Goal: Task Accomplishment & Management: Manage account settings

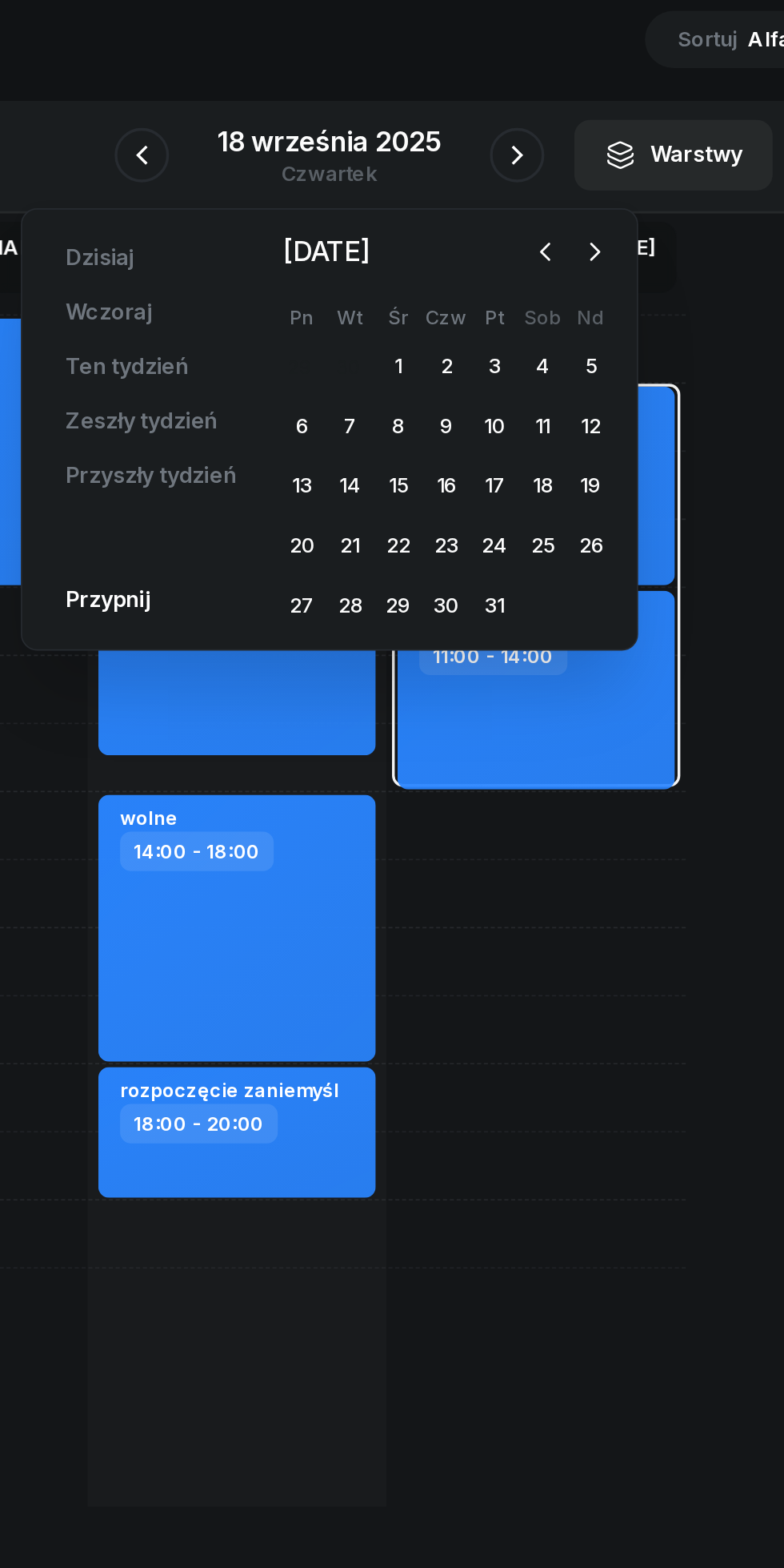
click at [518, 237] on icon "button" at bounding box center [519, 236] width 16 height 16
click at [377, 410] on div "22" at bounding box center [376, 409] width 25 height 25
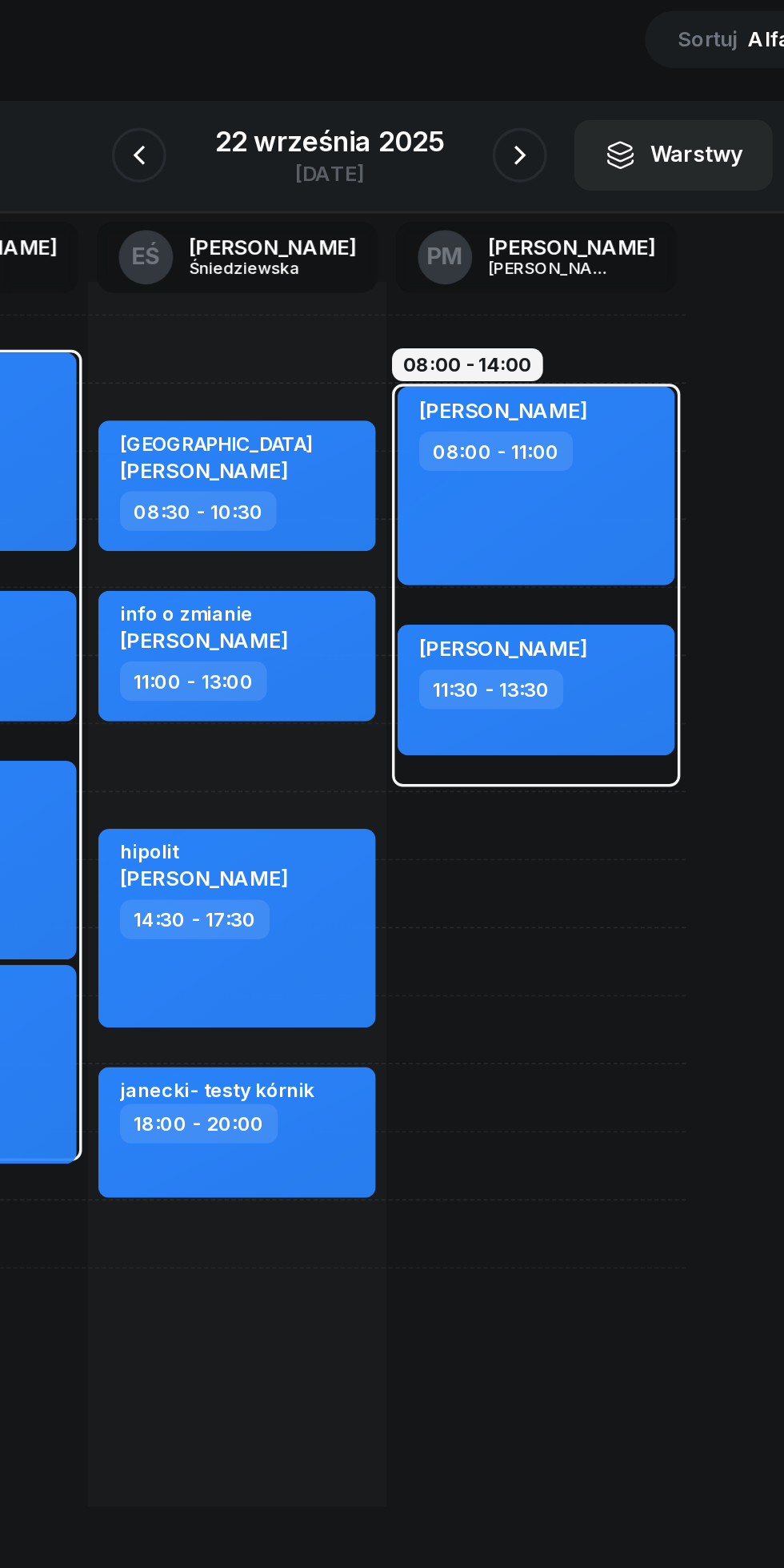
click at [504, 179] on icon "button" at bounding box center [504, 180] width 20 height 20
click at [504, 180] on icon "button" at bounding box center [504, 180] width 20 height 20
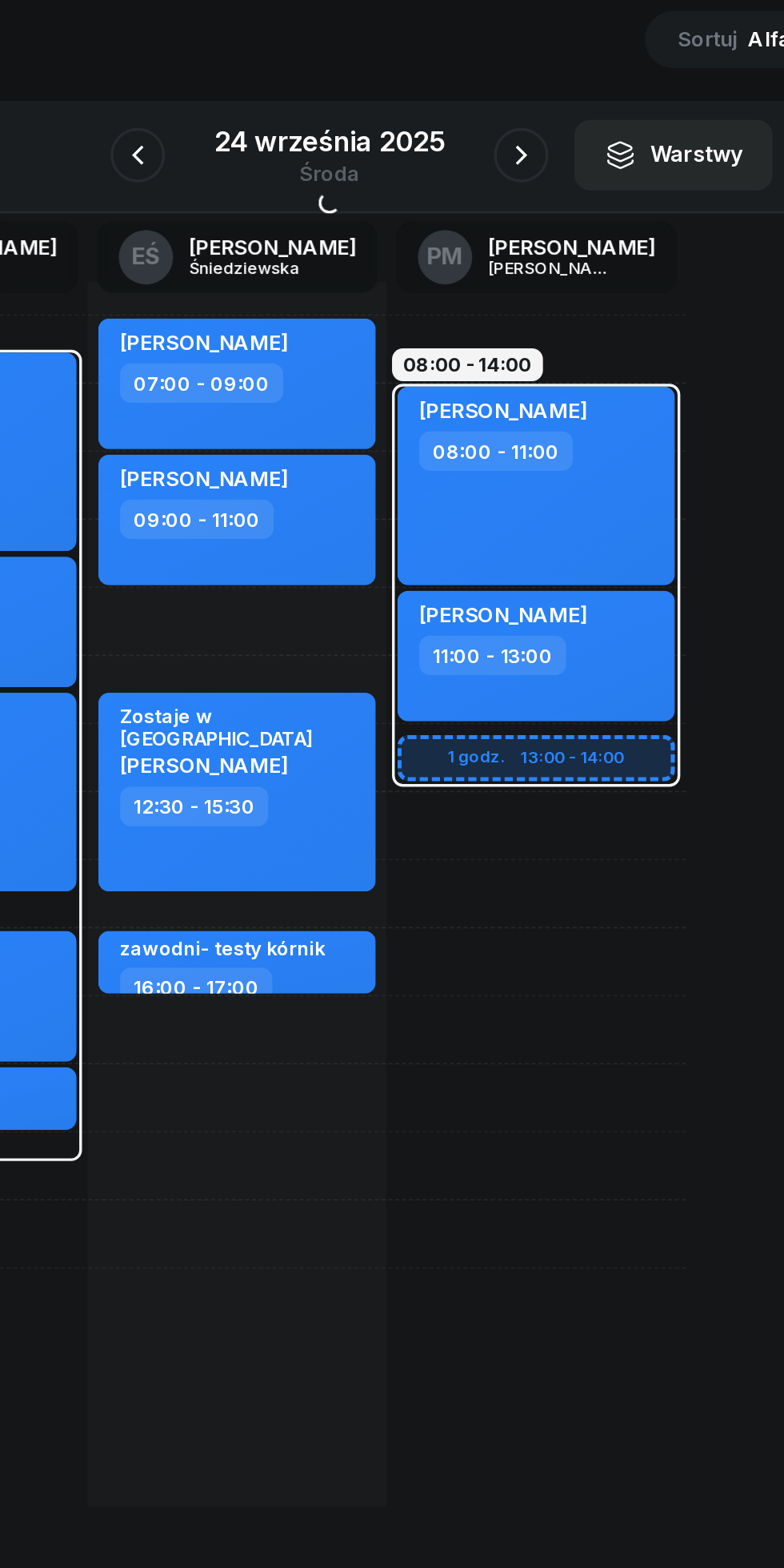
click at [504, 180] on icon "button" at bounding box center [505, 180] width 20 height 20
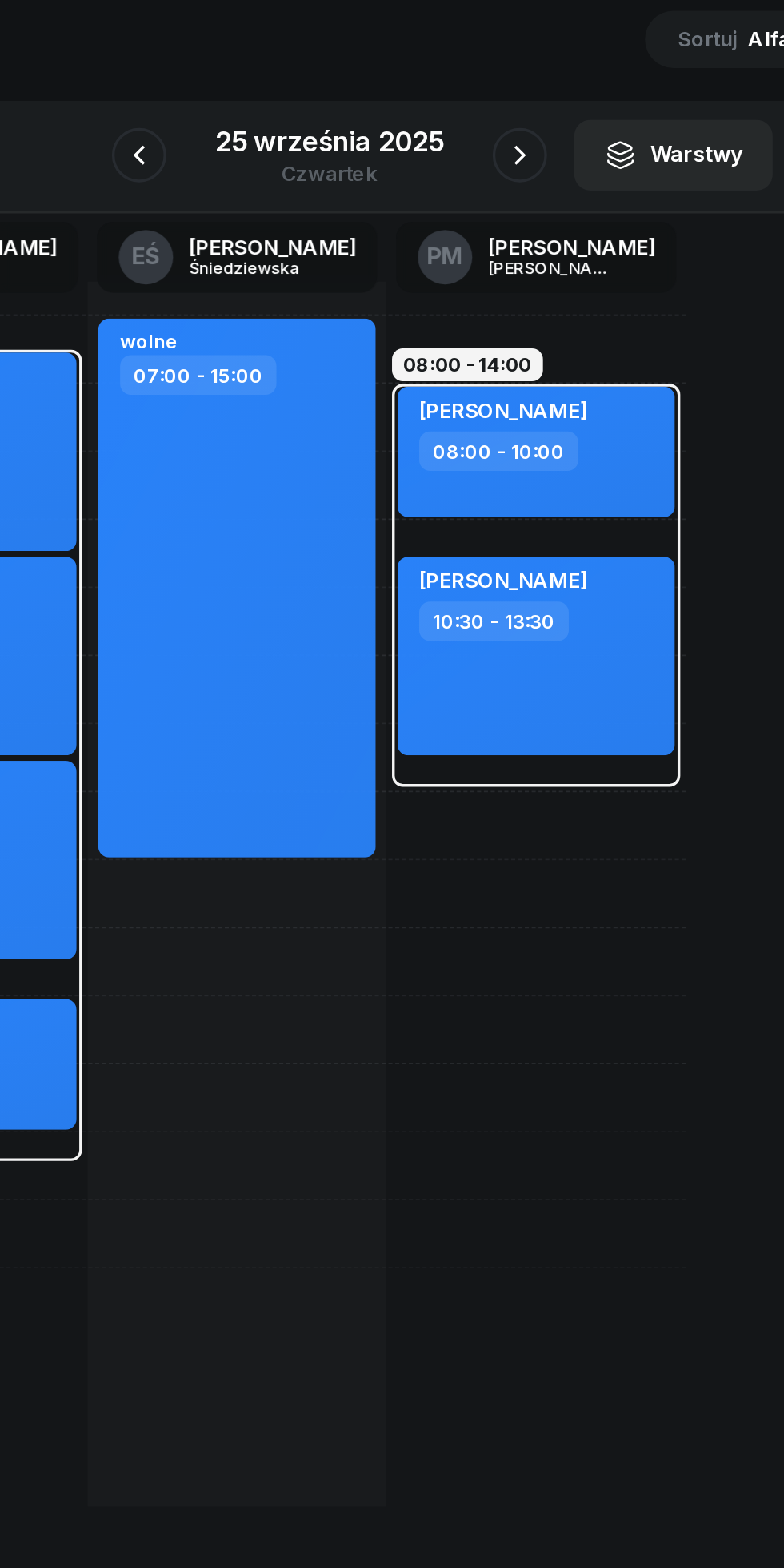
click at [296, 187] on div at bounding box center [280, 180] width 32 height 32
click at [277, 174] on icon "button" at bounding box center [279, 180] width 20 height 20
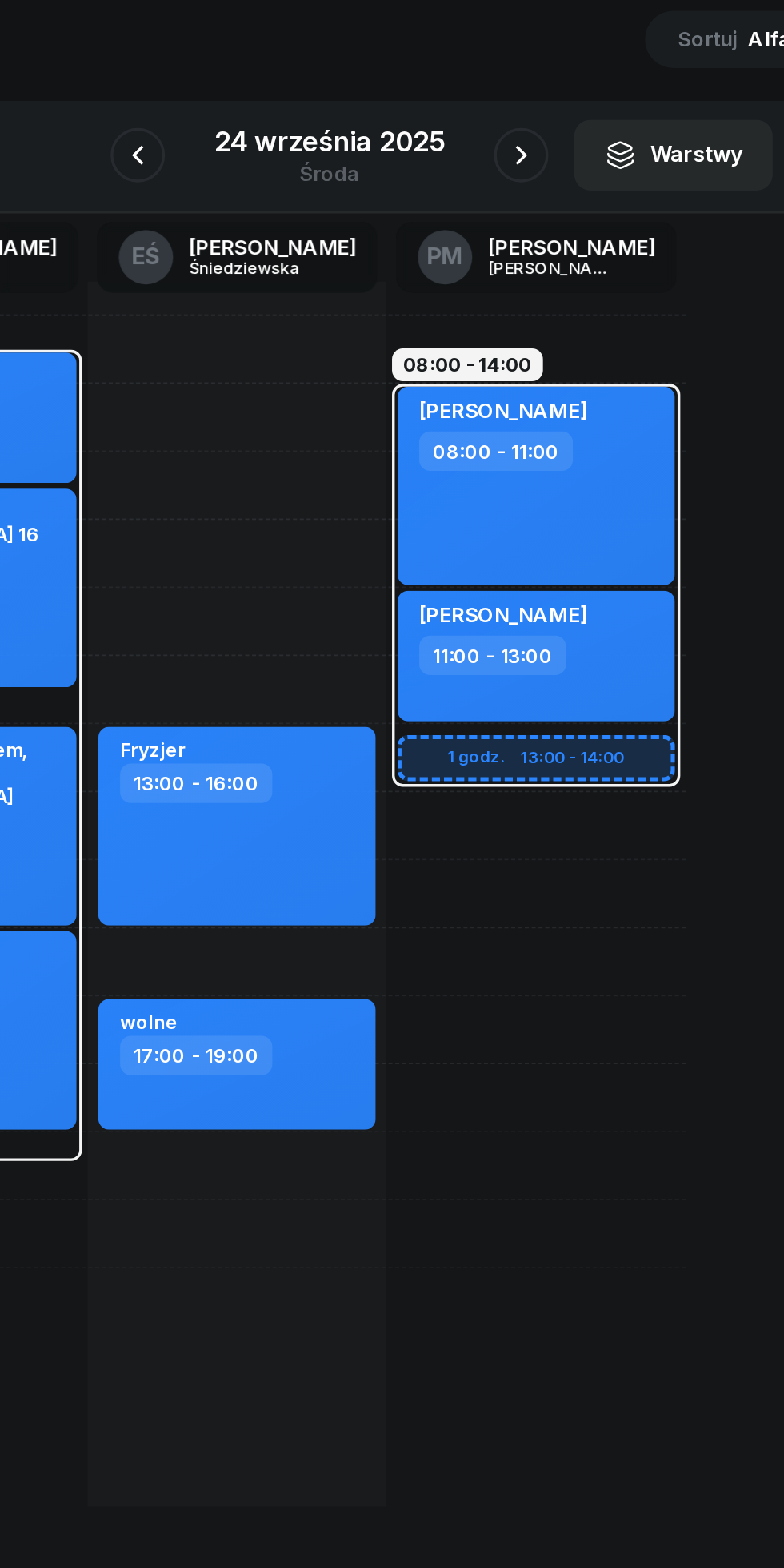
click at [583, 913] on div "08:00 - 14:00 1 godz. 13:00 - 14:00 [PERSON_NAME] 08:00 - 11:00 [PERSON_NAME] 1…" at bounding box center [514, 613] width 176 height 721
select select "22"
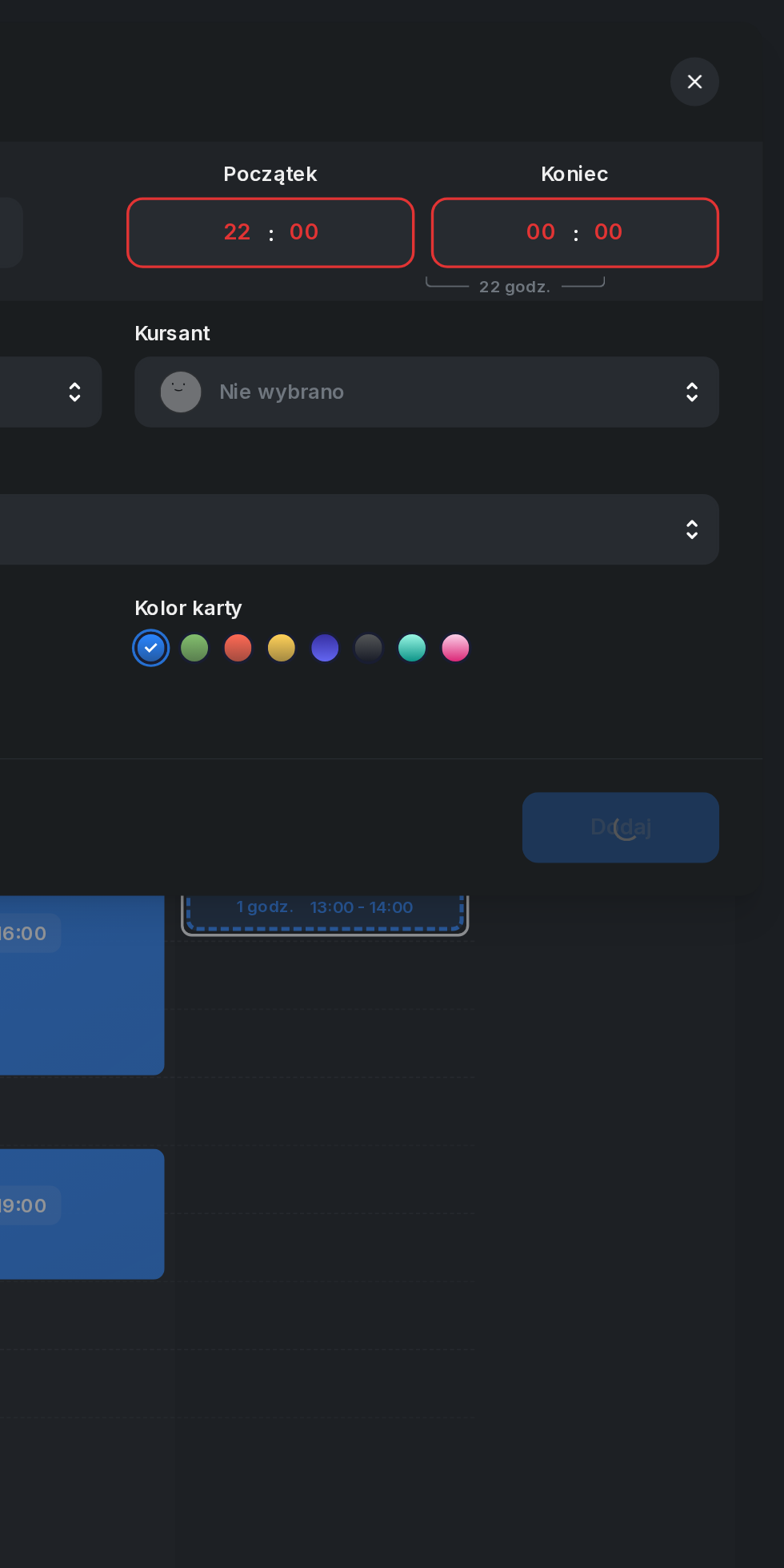
click at [732, 48] on icon "button" at bounding box center [731, 48] width 8 height 8
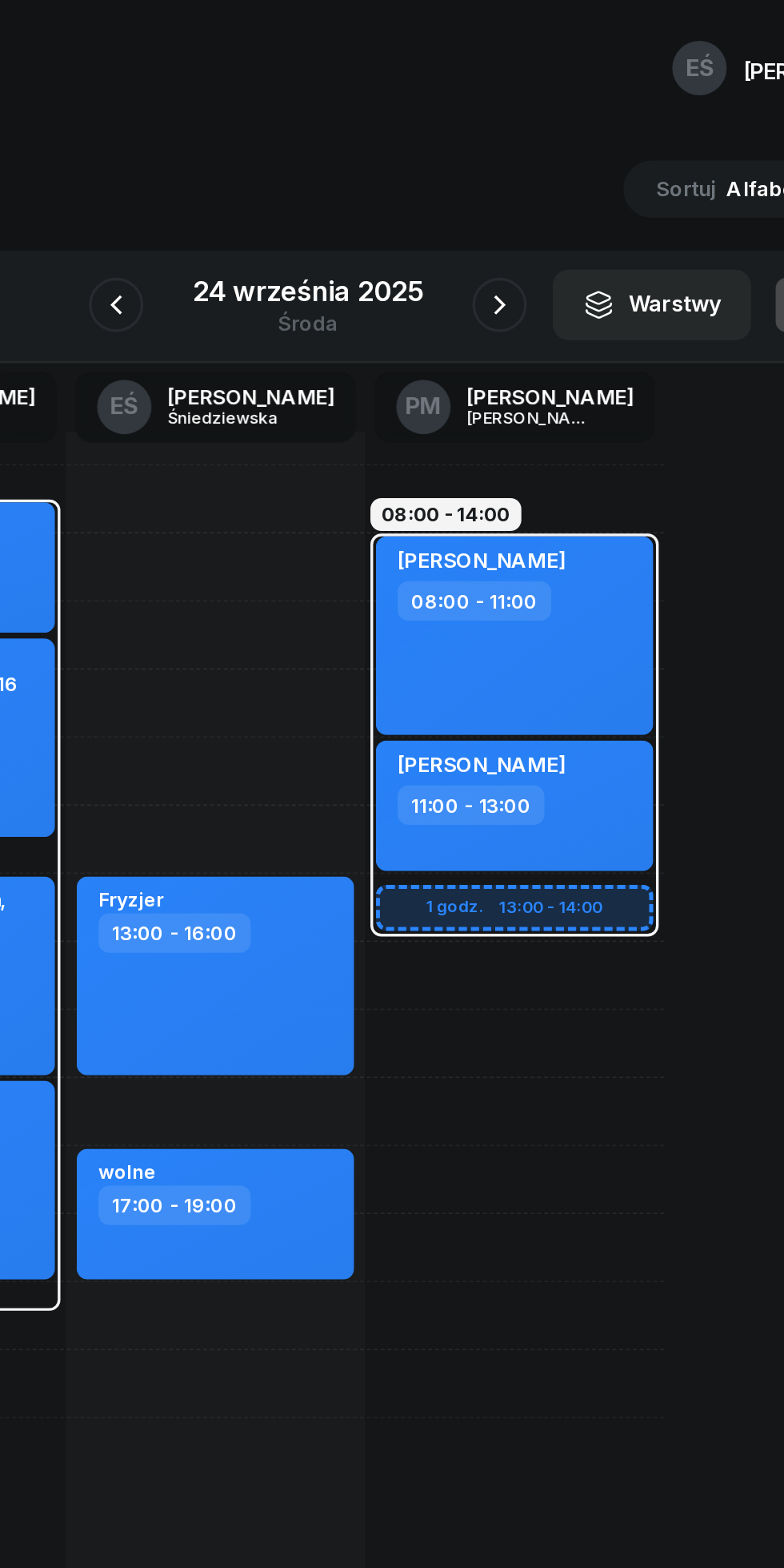
click at [289, 182] on icon "button" at bounding box center [279, 180] width 20 height 20
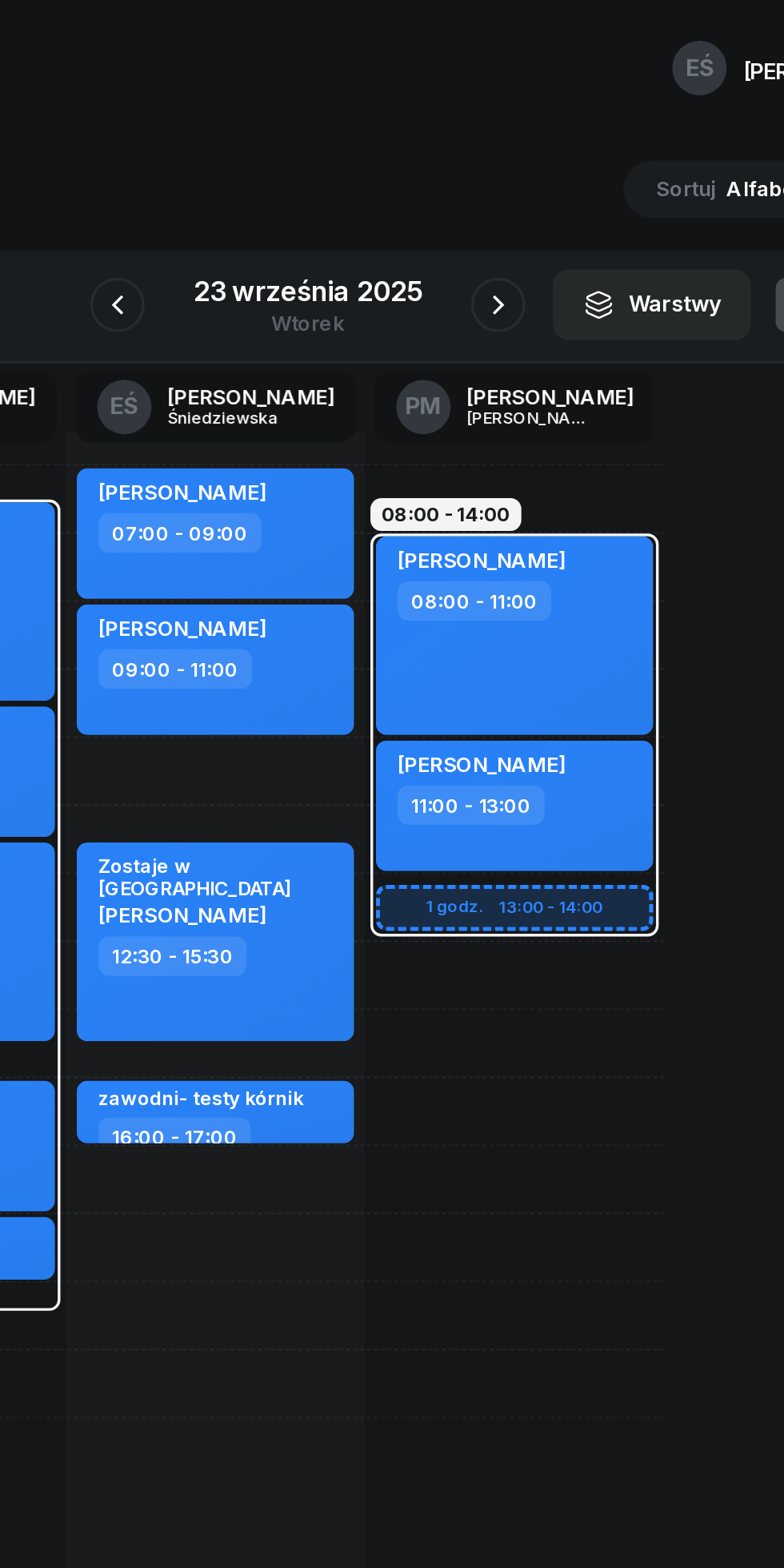
click at [502, 177] on icon "button" at bounding box center [504, 180] width 20 height 20
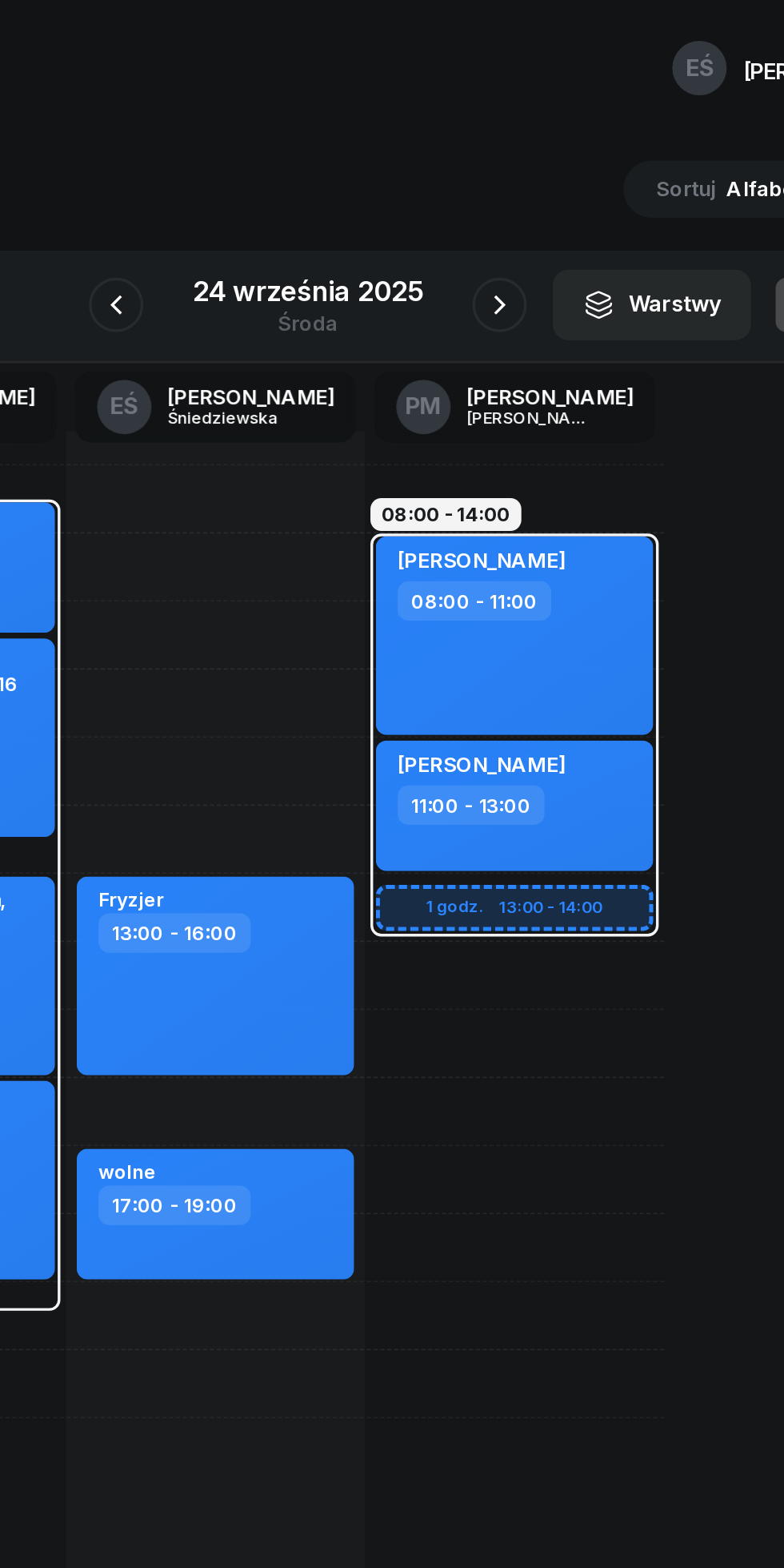
click at [504, 179] on icon "button" at bounding box center [505, 180] width 20 height 20
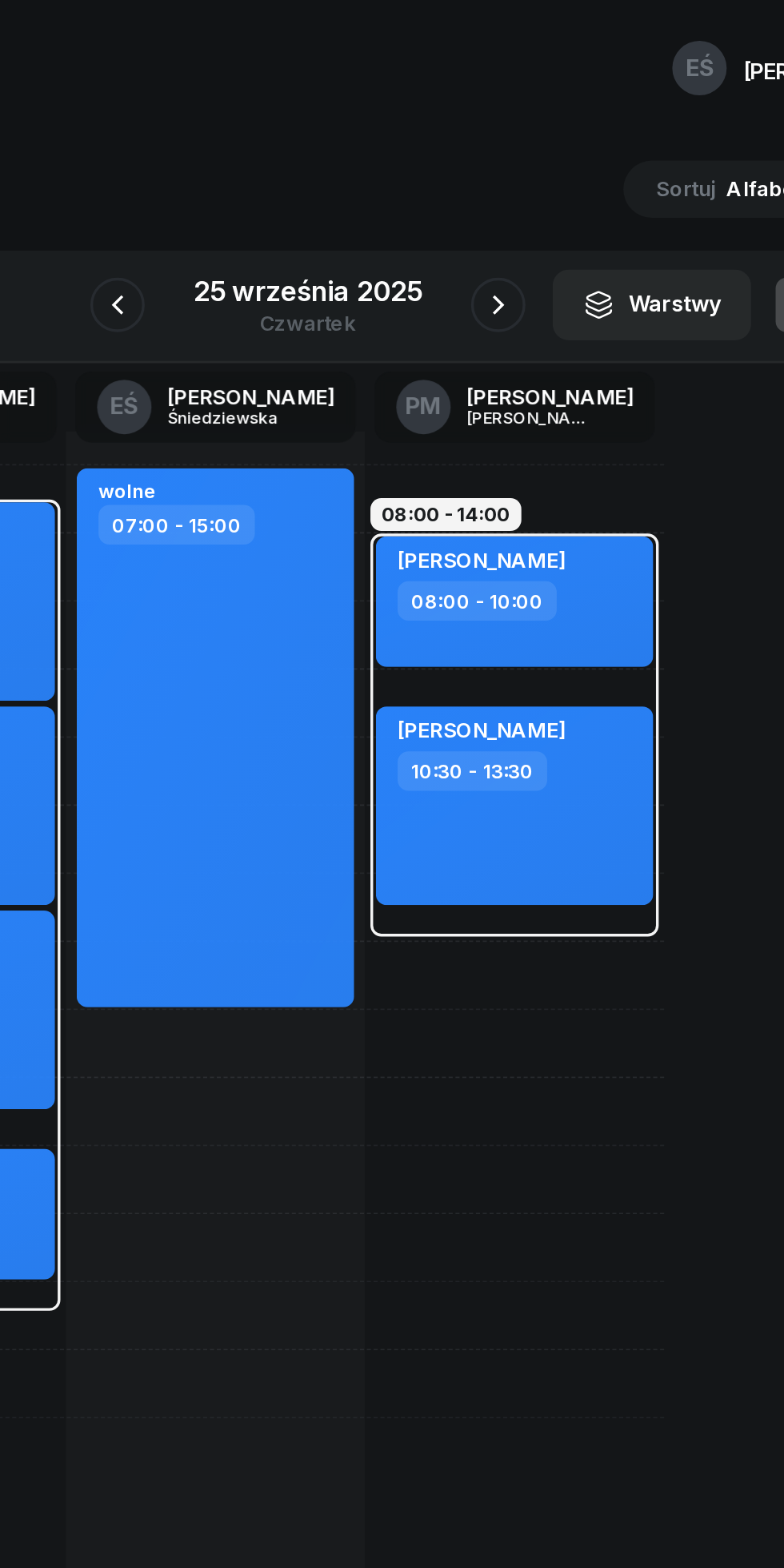
click at [504, 167] on button "button" at bounding box center [504, 180] width 32 height 32
click at [504, 180] on icon "button" at bounding box center [505, 180] width 20 height 20
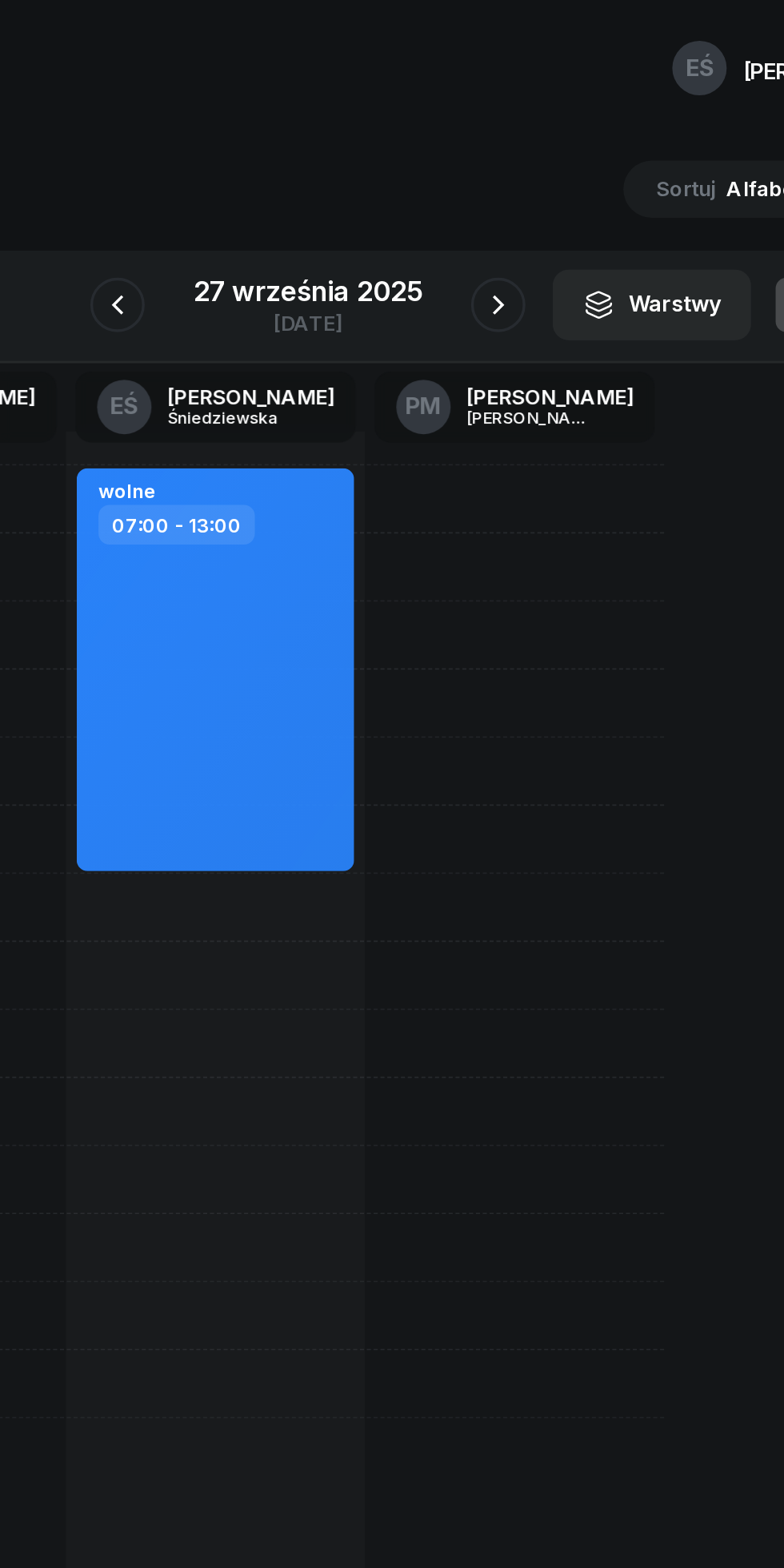
click at [499, 170] on icon "button" at bounding box center [504, 180] width 20 height 20
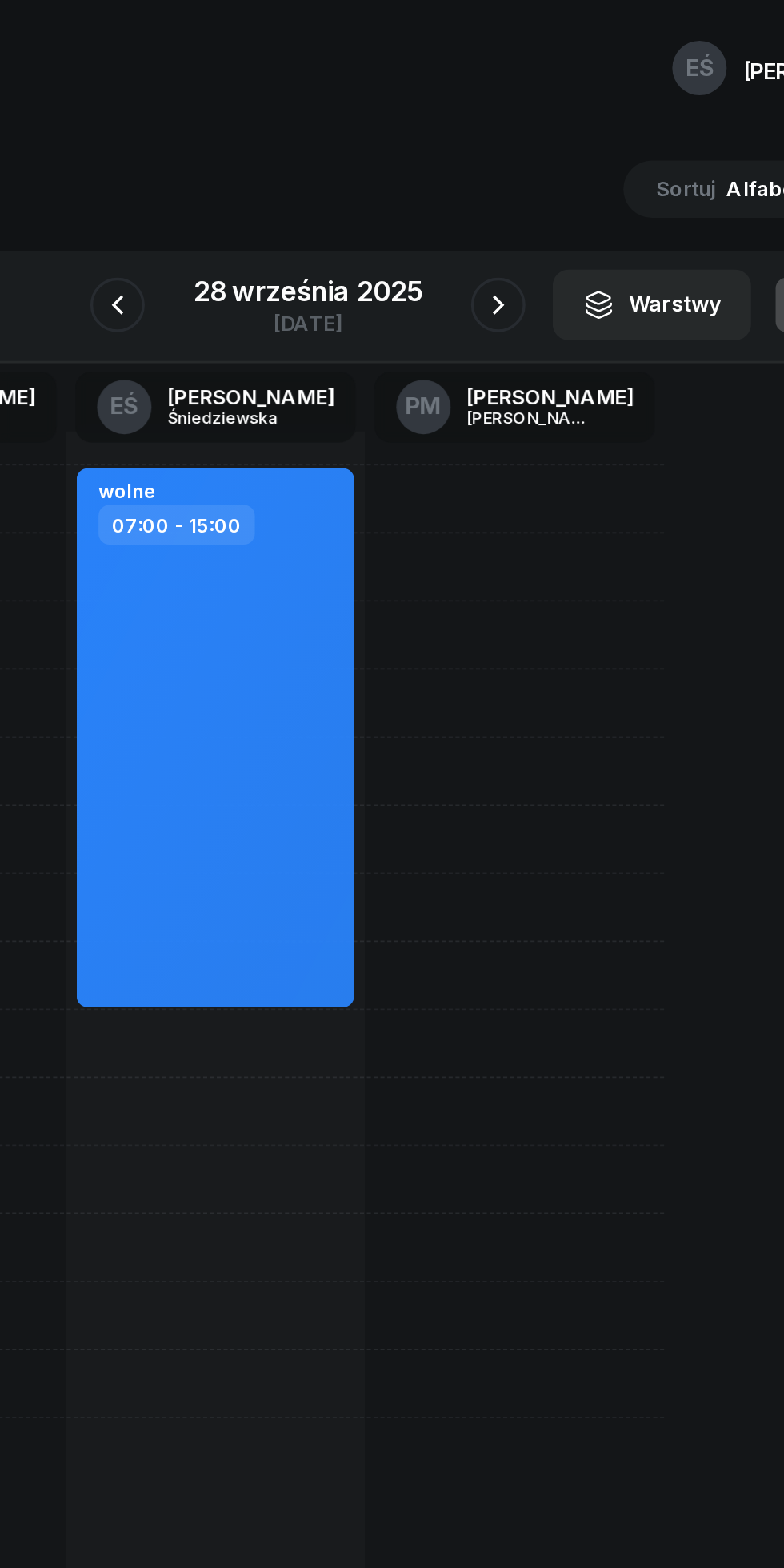
click at [516, 177] on button "button" at bounding box center [504, 180] width 32 height 32
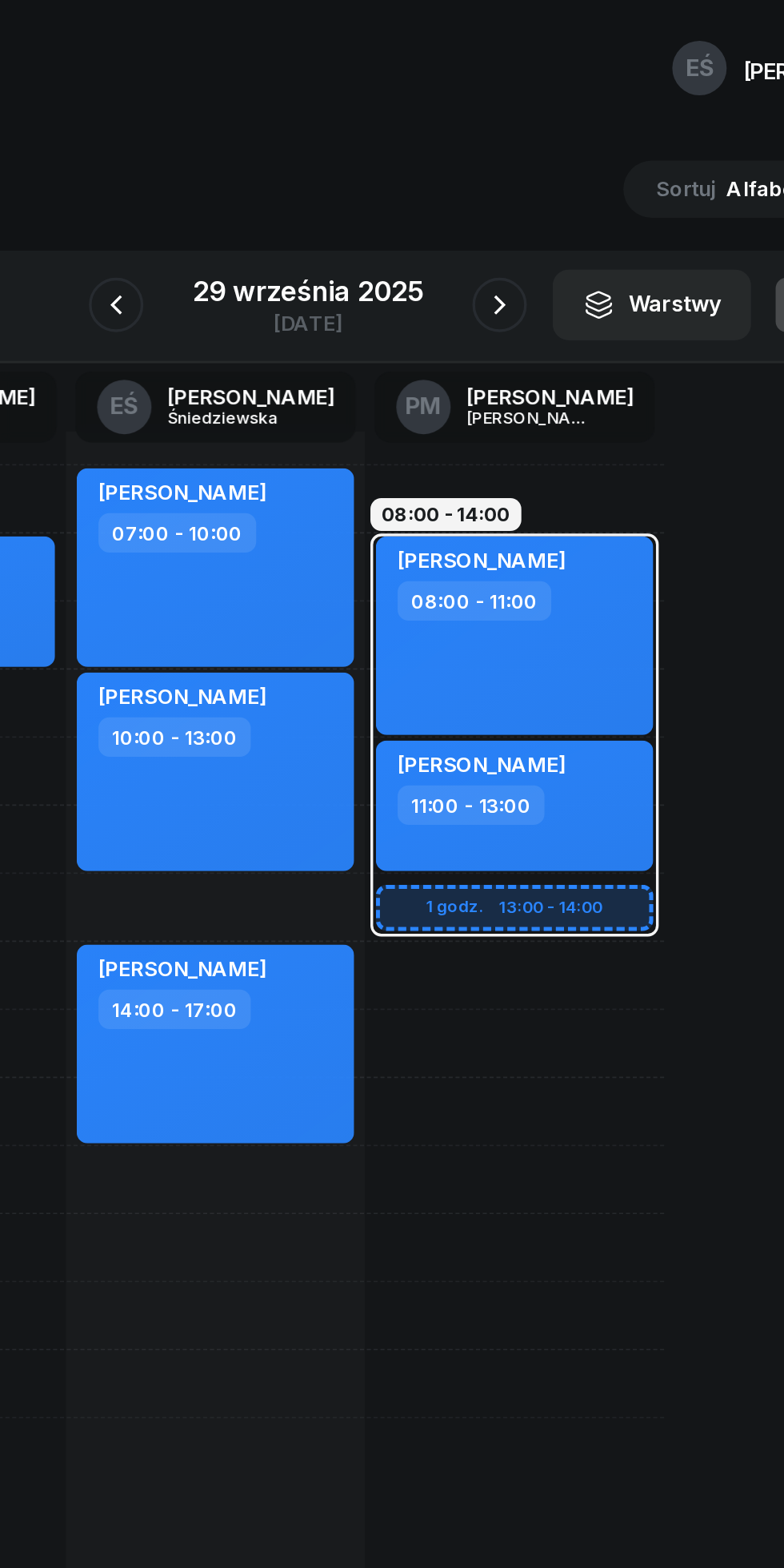
click at [504, 180] on icon "button" at bounding box center [505, 180] width 20 height 20
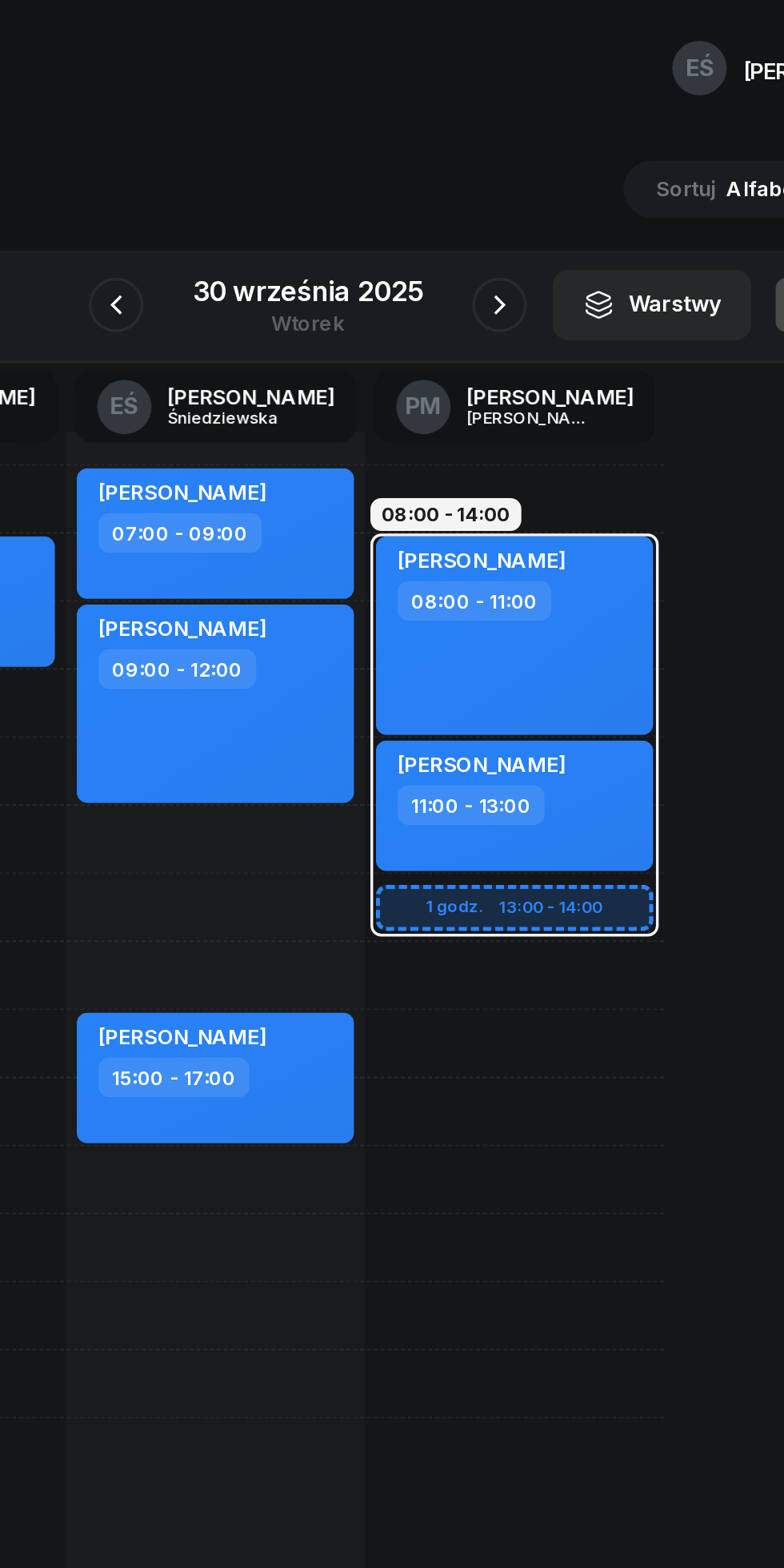
click at [505, 181] on icon "button" at bounding box center [505, 180] width 7 height 11
click at [497, 176] on button "button" at bounding box center [511, 180] width 32 height 32
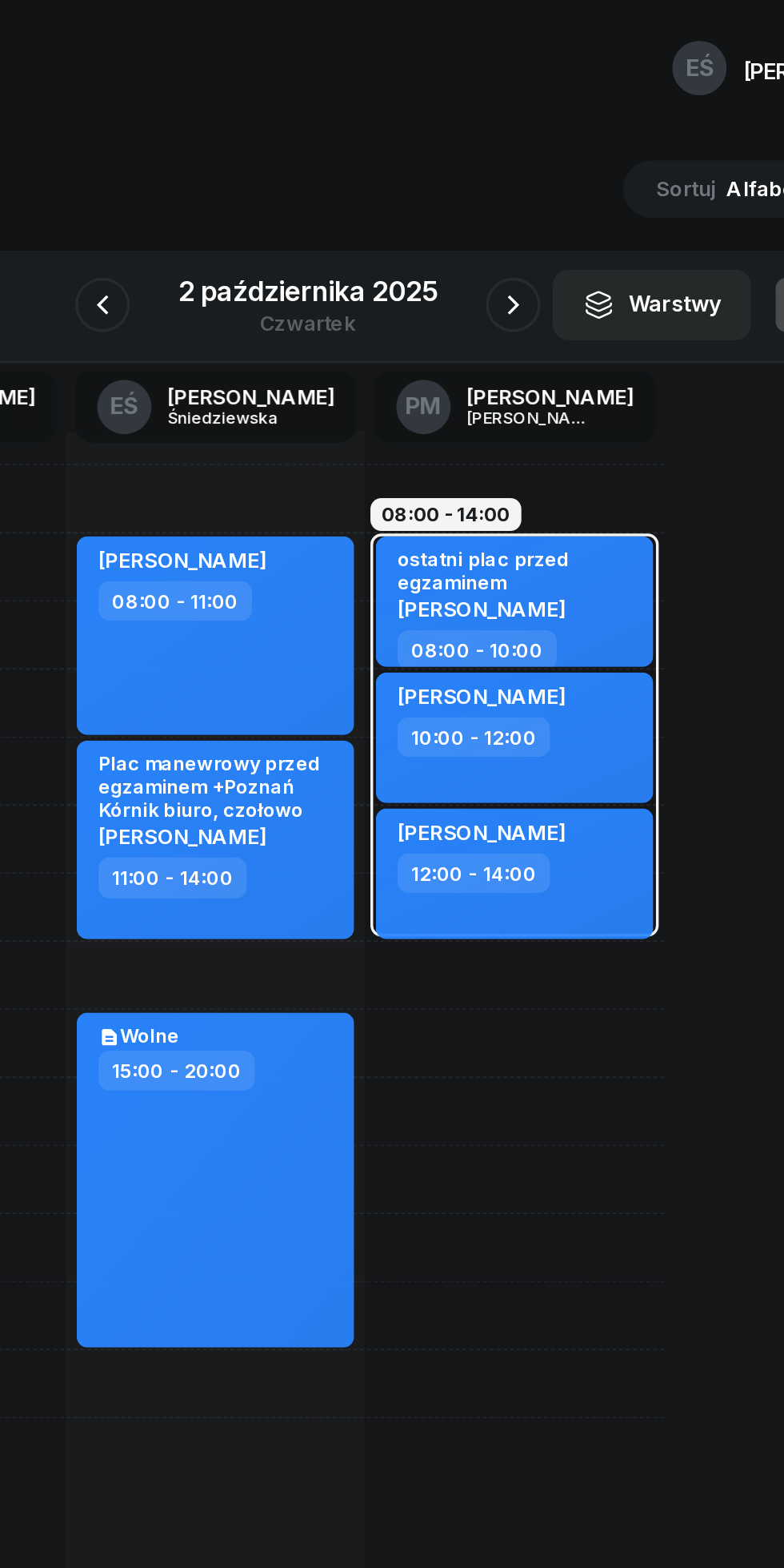
click at [513, 180] on icon "button" at bounding box center [513, 180] width 20 height 20
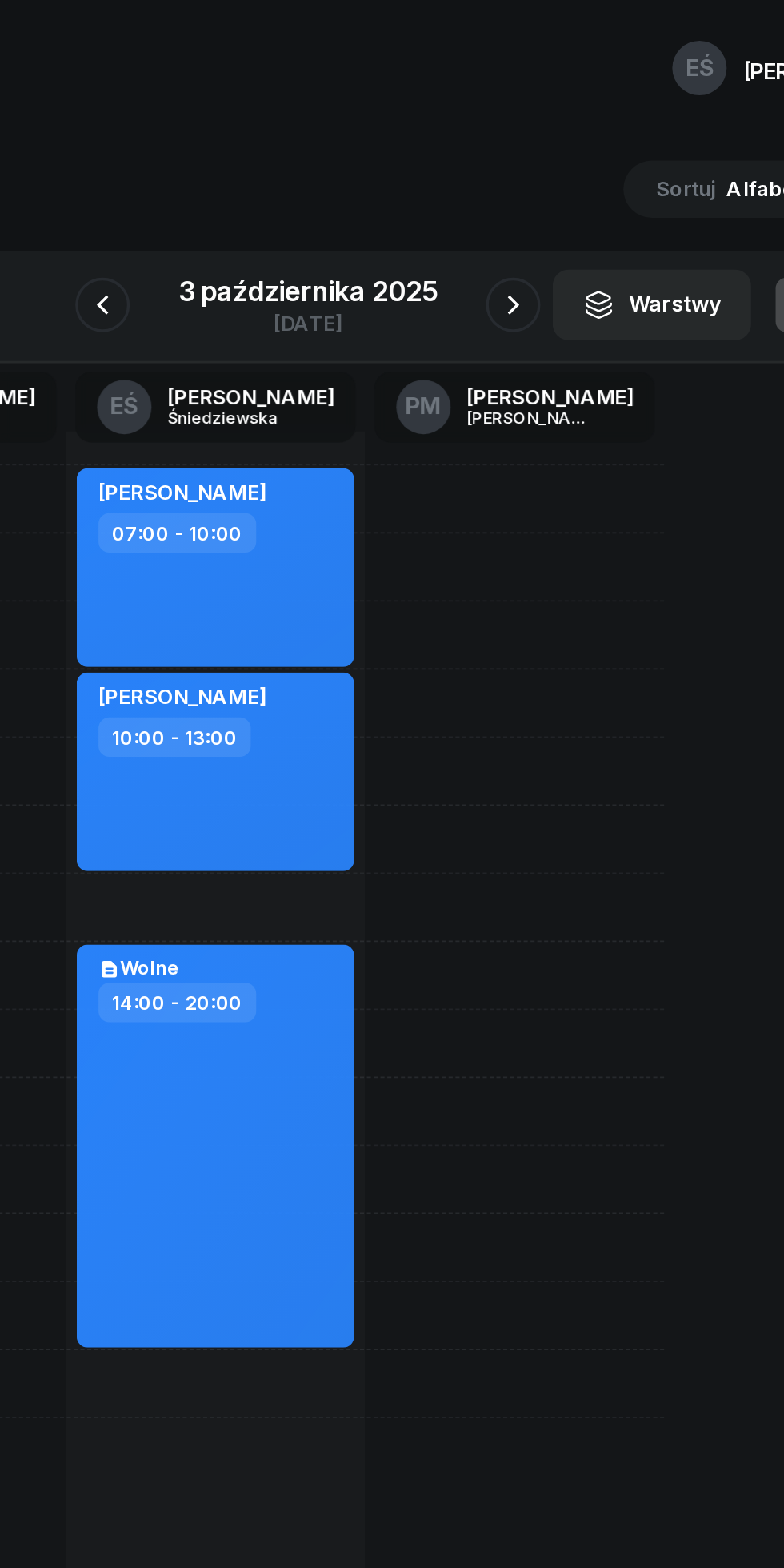
click at [513, 180] on icon "button" at bounding box center [513, 180] width 20 height 20
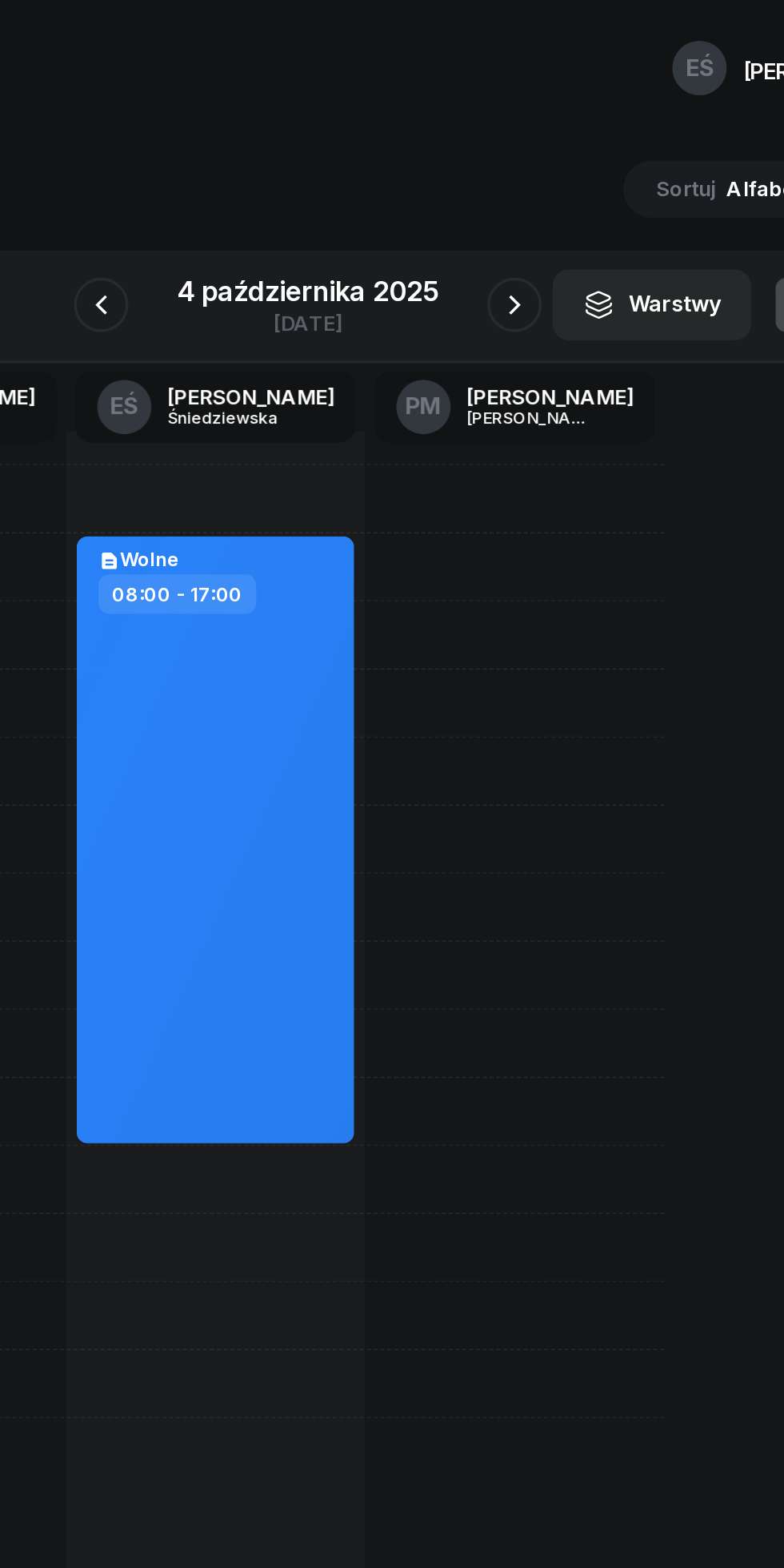
click at [503, 169] on button "button" at bounding box center [514, 180] width 32 height 32
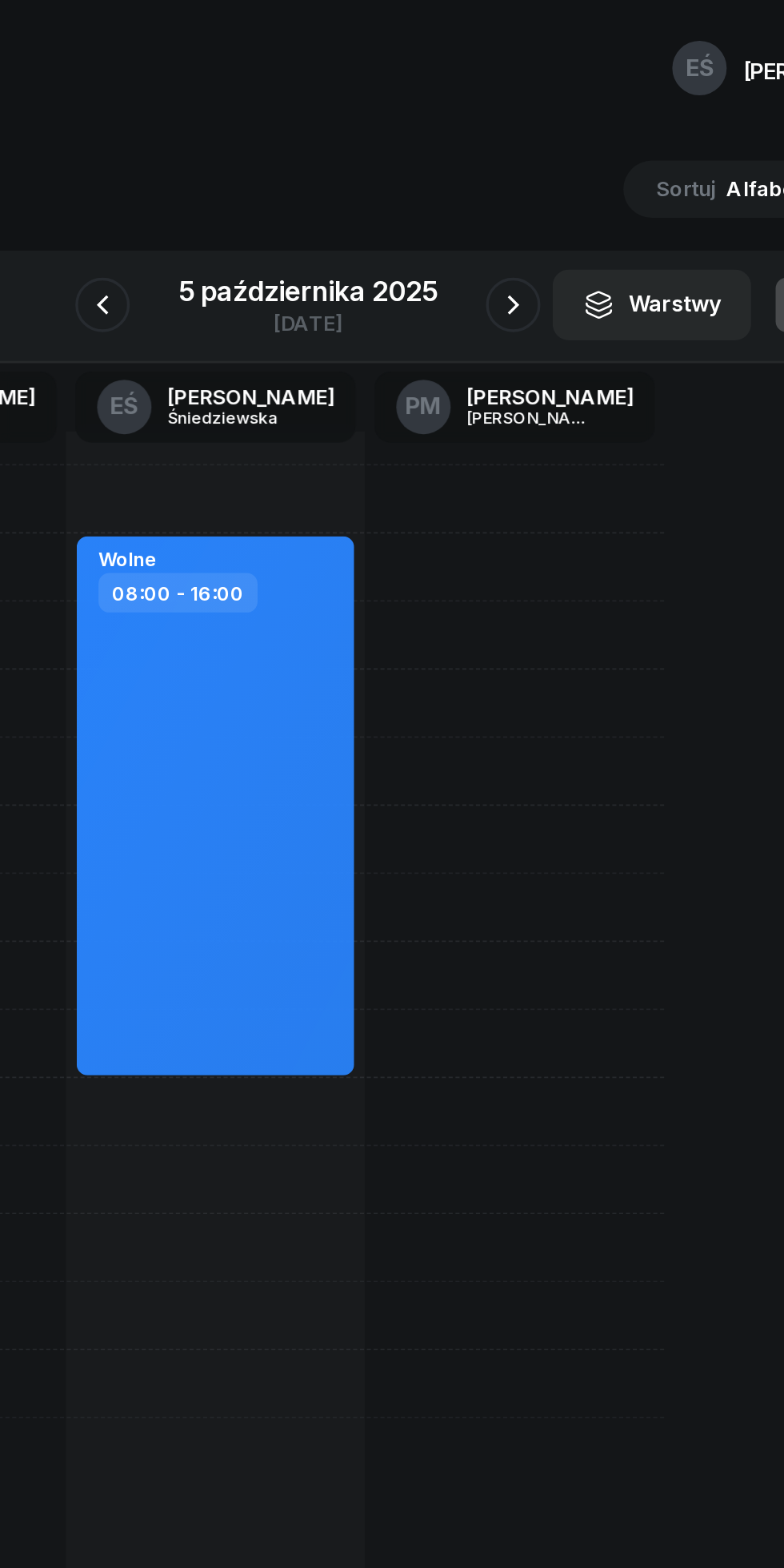
click at [504, 165] on div at bounding box center [513, 180] width 32 height 32
click at [513, 180] on icon "button" at bounding box center [513, 180] width 20 height 20
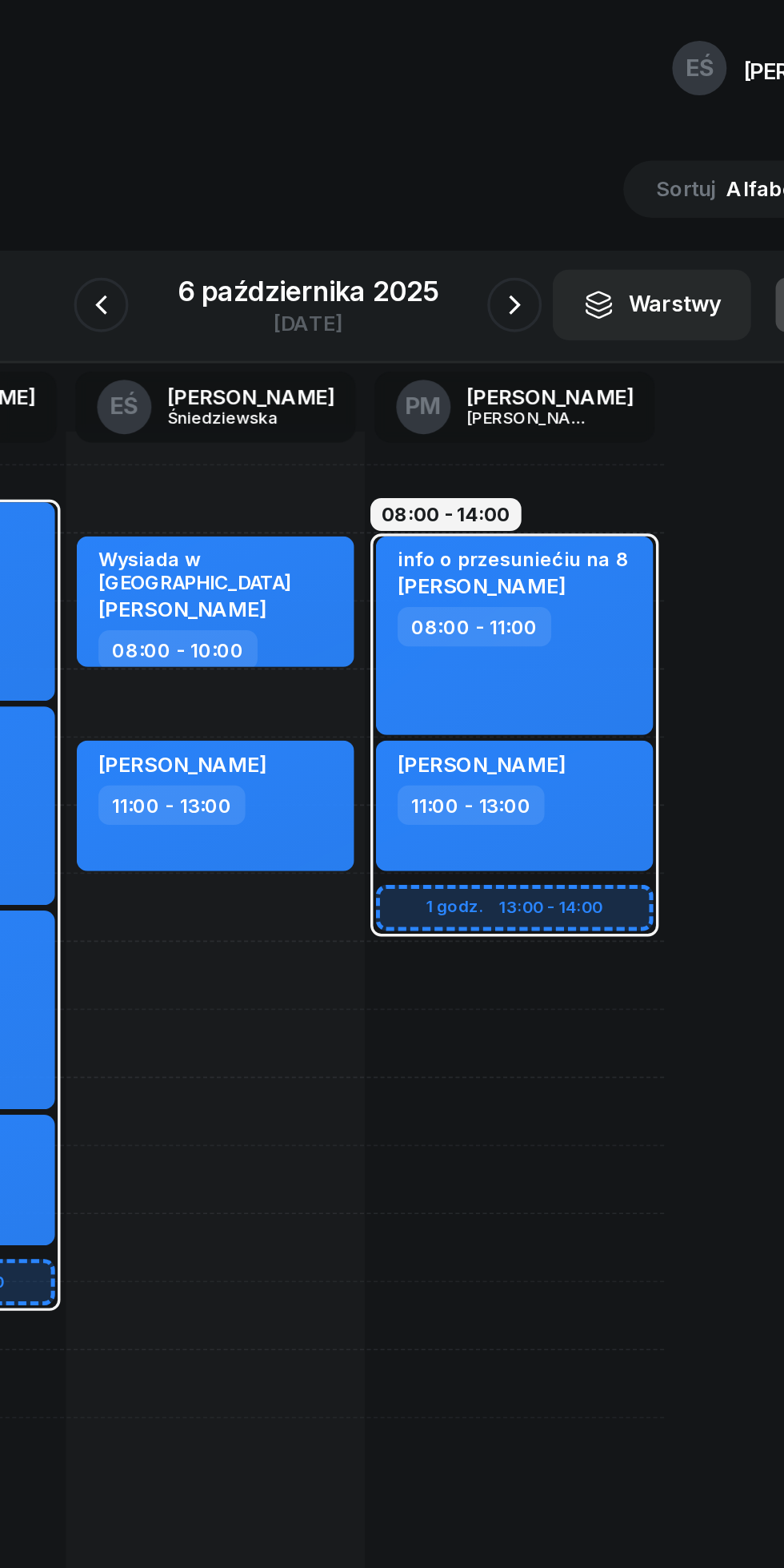
click at [513, 180] on icon "button" at bounding box center [514, 180] width 20 height 20
